Goal: Task Accomplishment & Management: Manage account settings

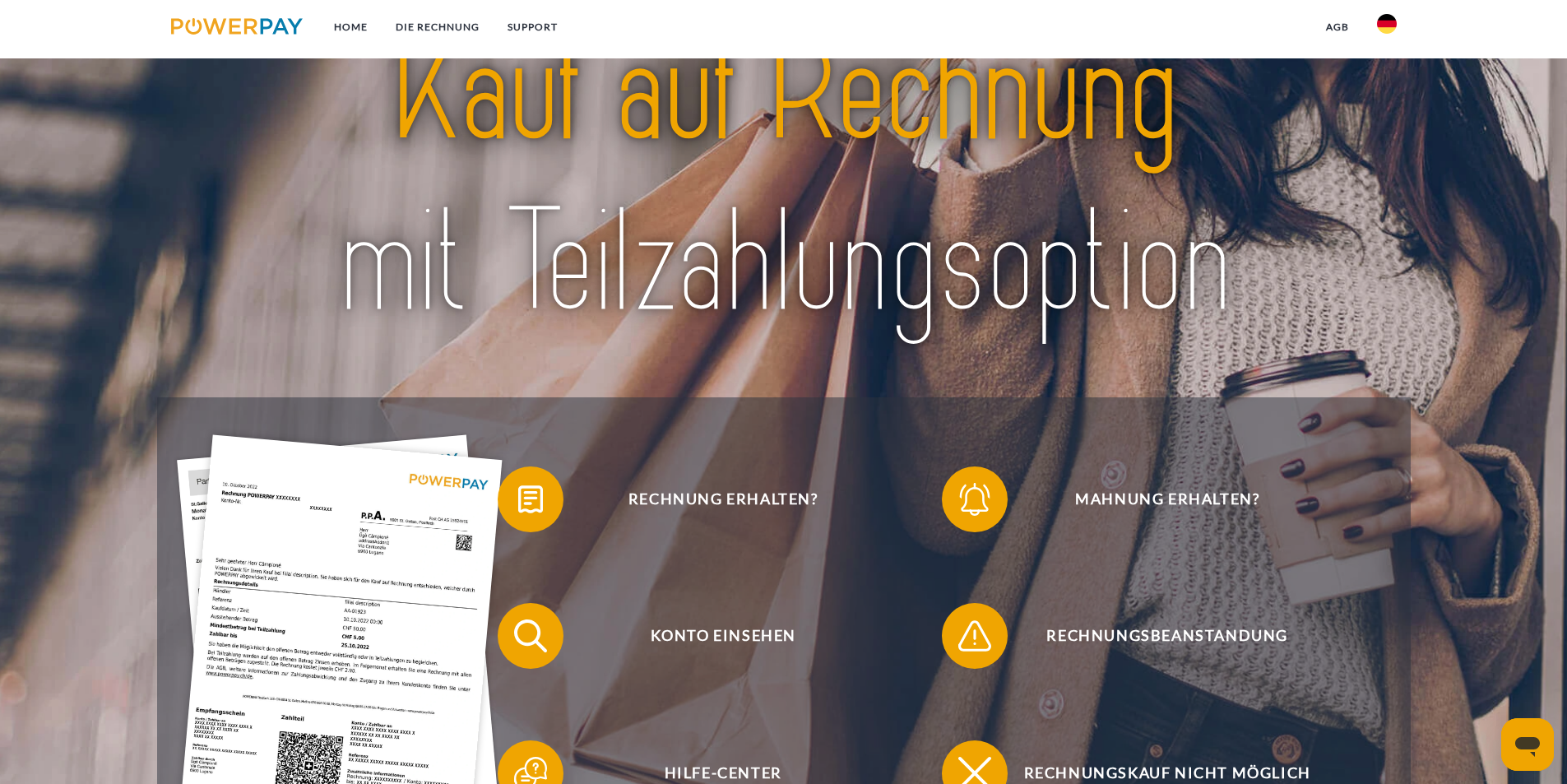
scroll to position [83, 0]
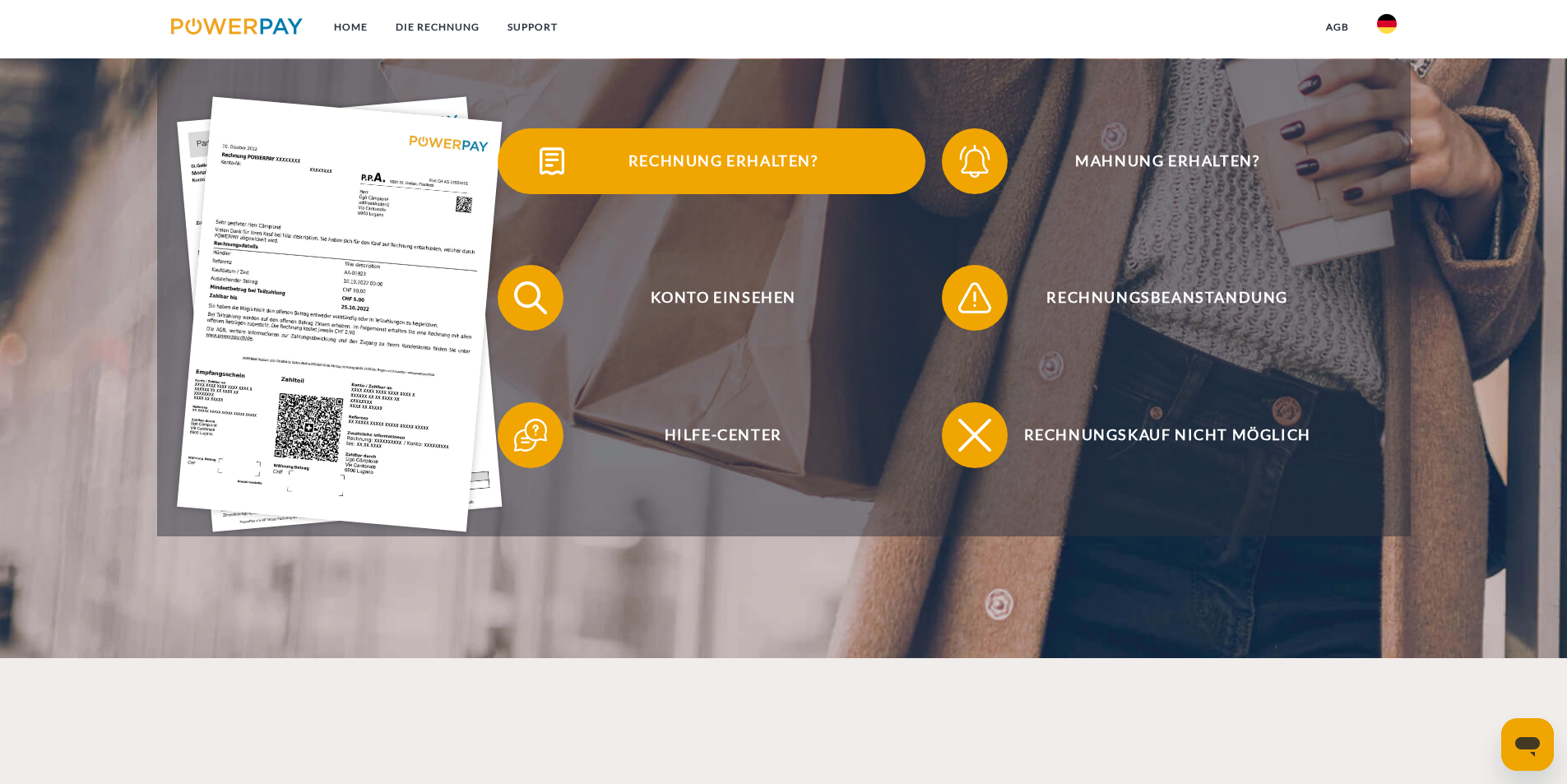
scroll to position [247, 0]
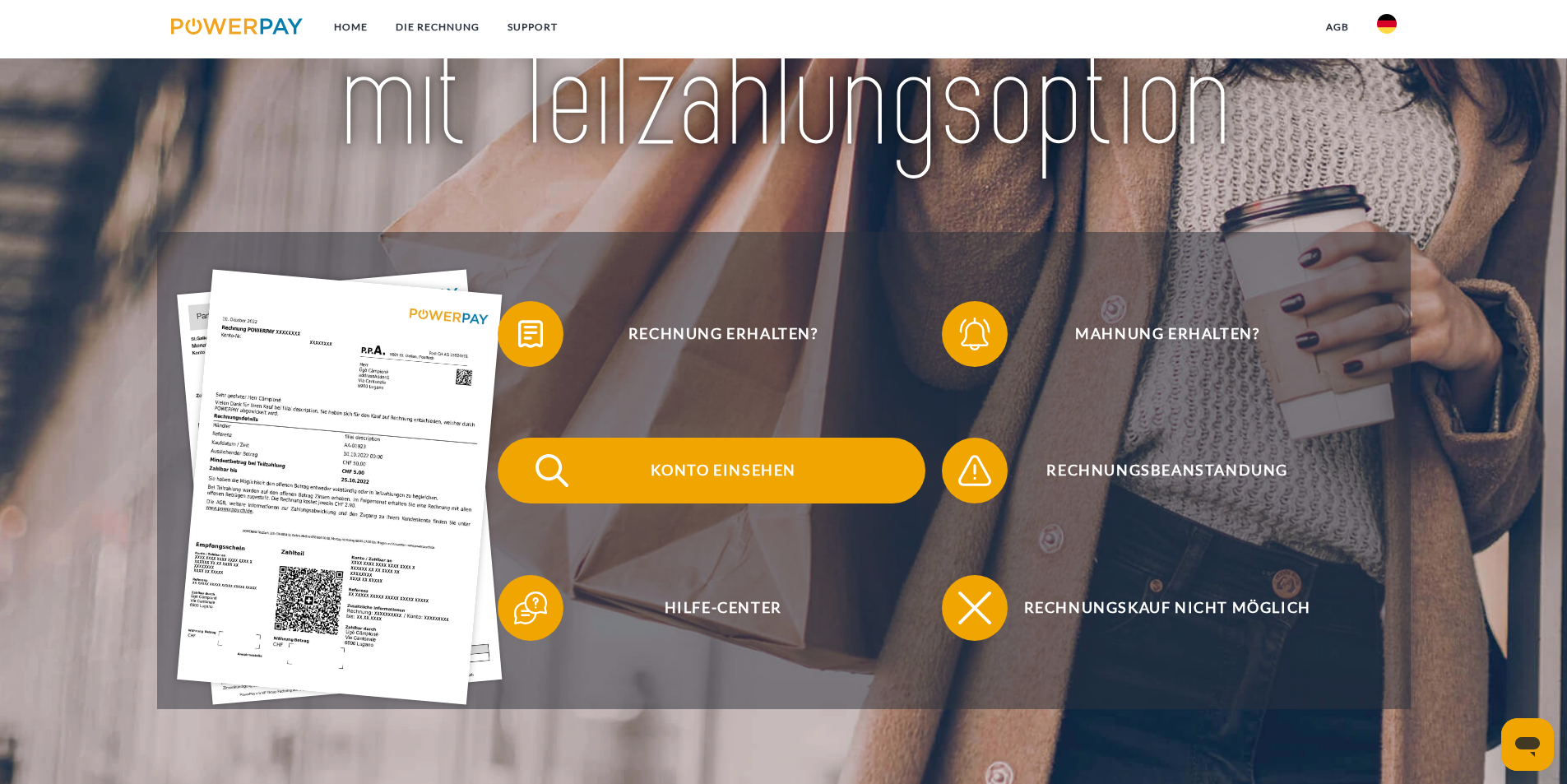
click at [703, 475] on span "Konto einsehen" at bounding box center [723, 470] width 403 height 66
